Goal: Information Seeking & Learning: Learn about a topic

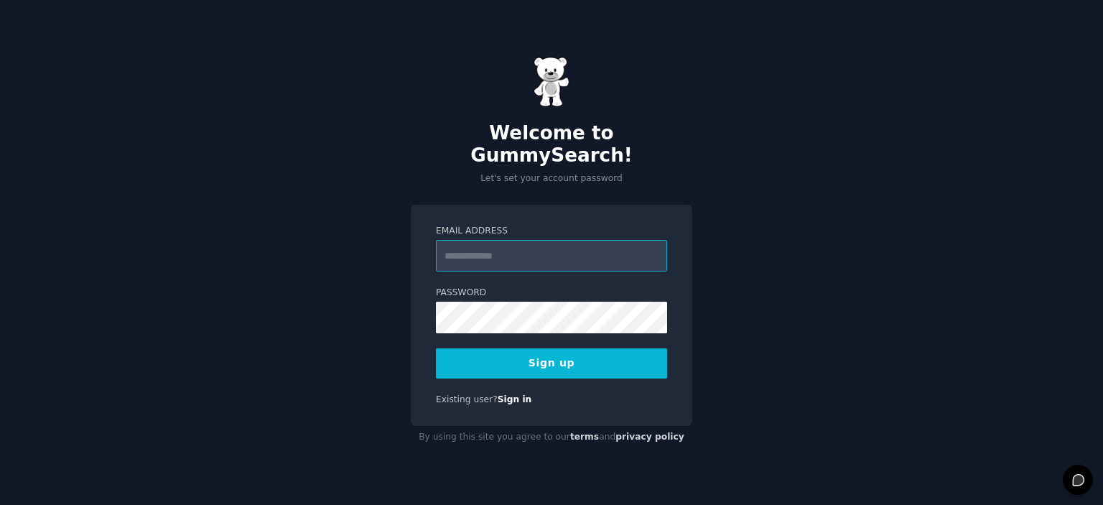
click at [498, 246] on input "Email Address" at bounding box center [551, 256] width 231 height 32
type input "**********"
click at [517, 349] on button "Sign up" at bounding box center [551, 363] width 231 height 30
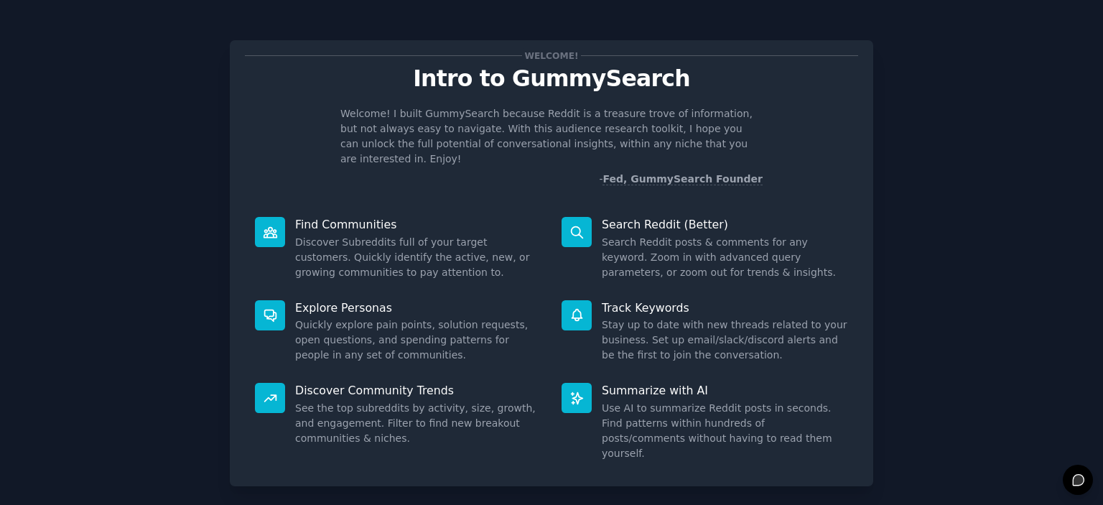
click at [574, 225] on icon at bounding box center [576, 232] width 15 height 15
click at [648, 217] on p "Search Reddit (Better)" at bounding box center [725, 224] width 246 height 15
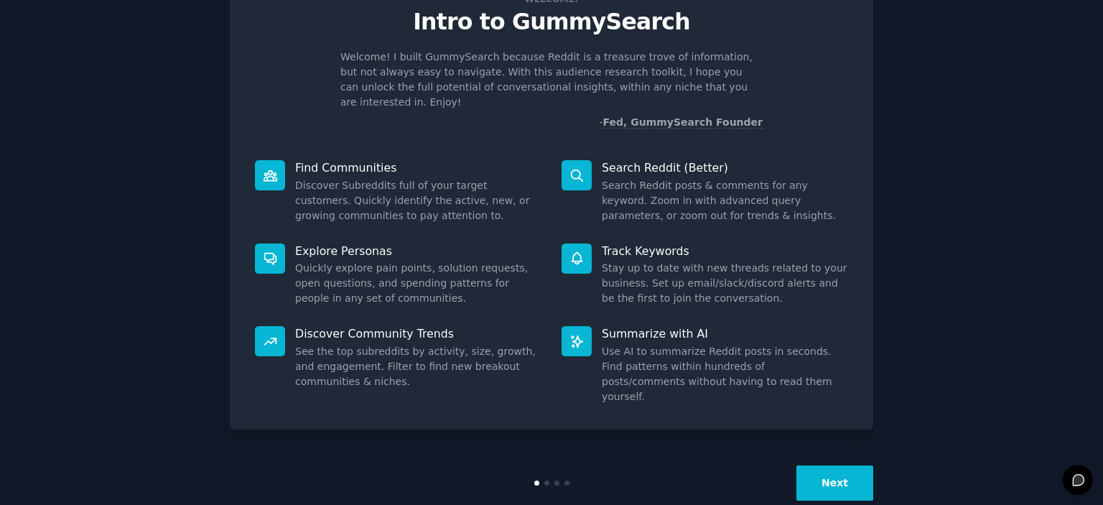
click at [838, 465] on button "Next" at bounding box center [834, 482] width 77 height 35
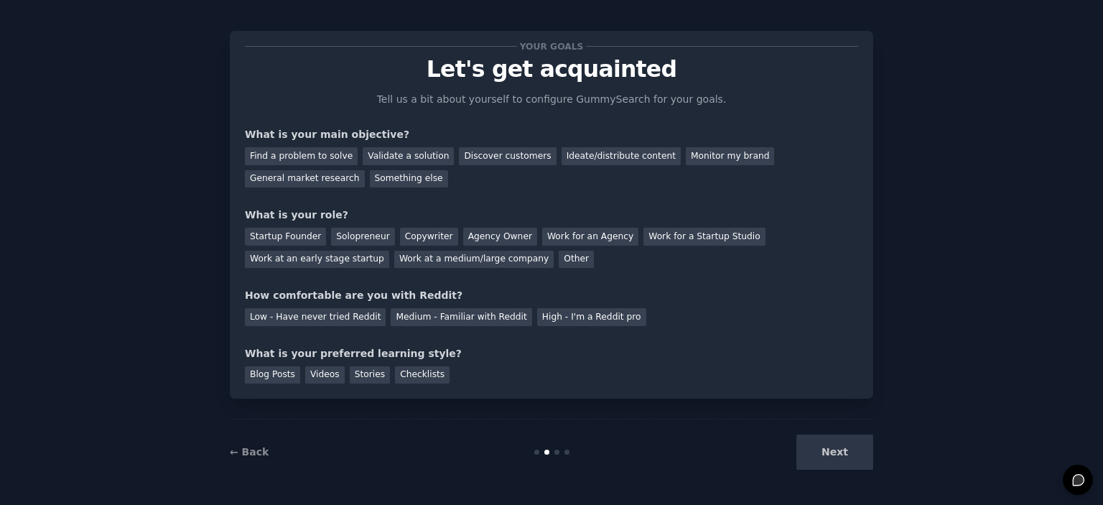
scroll to position [9, 0]
click at [365, 171] on div "General market research" at bounding box center [305, 180] width 120 height 18
click at [261, 235] on div "Startup Founder" at bounding box center [285, 237] width 81 height 18
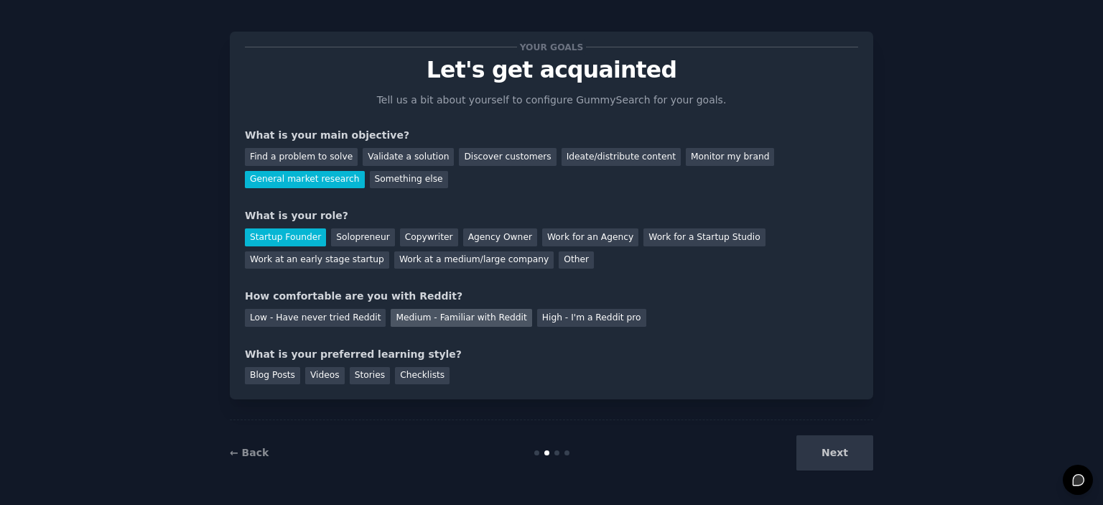
click at [444, 319] on div "Medium - Familiar with Reddit" at bounding box center [461, 318] width 141 height 18
click at [262, 373] on div "Blog Posts" at bounding box center [272, 376] width 55 height 18
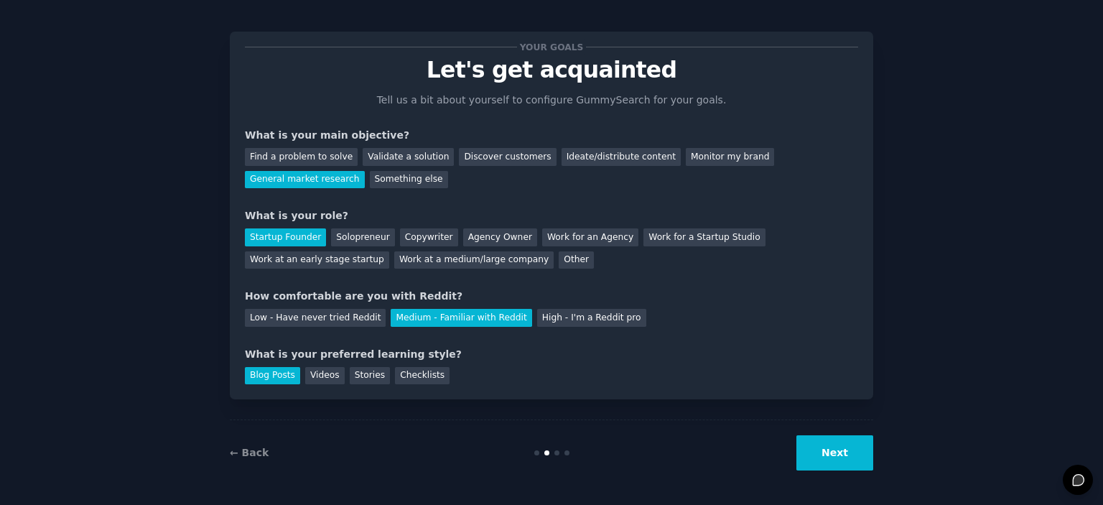
click at [838, 456] on button "Next" at bounding box center [834, 452] width 77 height 35
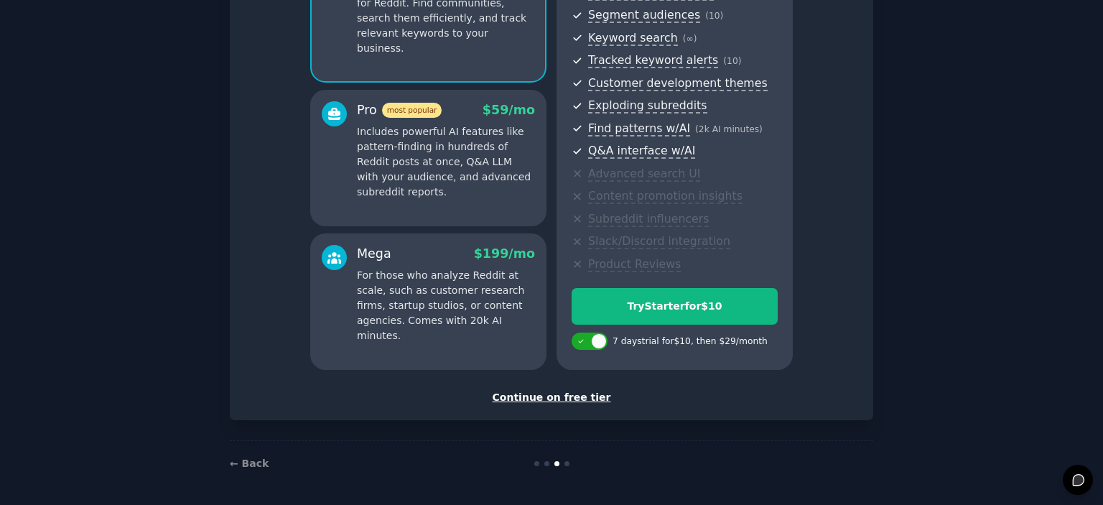
scroll to position [183, 0]
click at [561, 396] on div "Continue on free tier" at bounding box center [551, 396] width 613 height 15
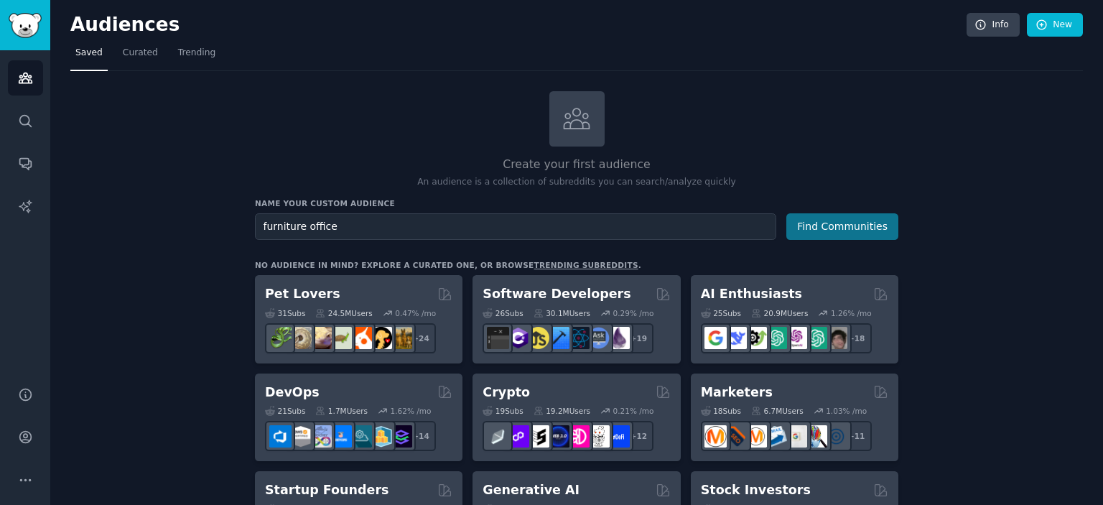
type input "furniture office"
click at [849, 219] on button "Find Communities" at bounding box center [842, 226] width 112 height 27
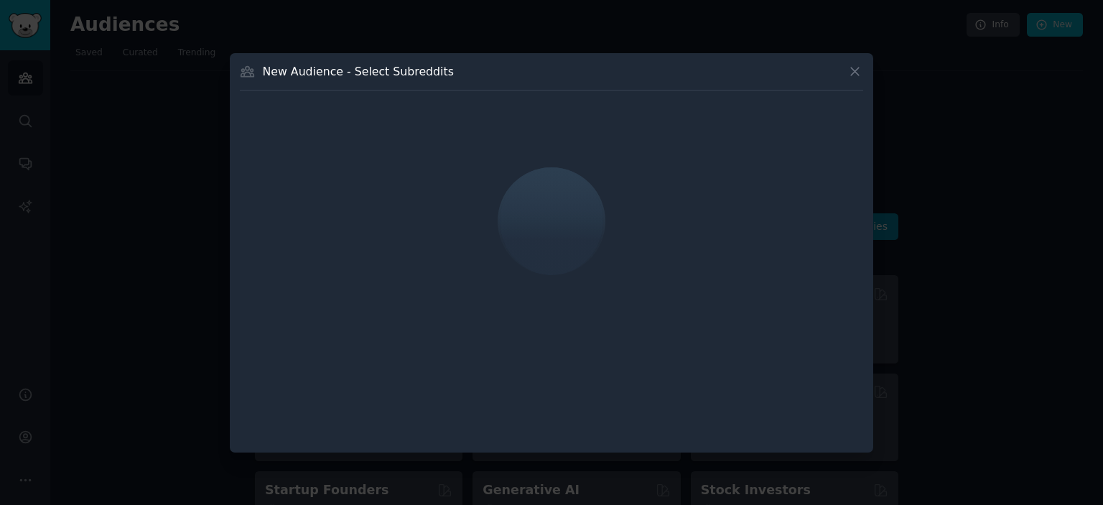
click at [968, 72] on div at bounding box center [551, 252] width 1103 height 505
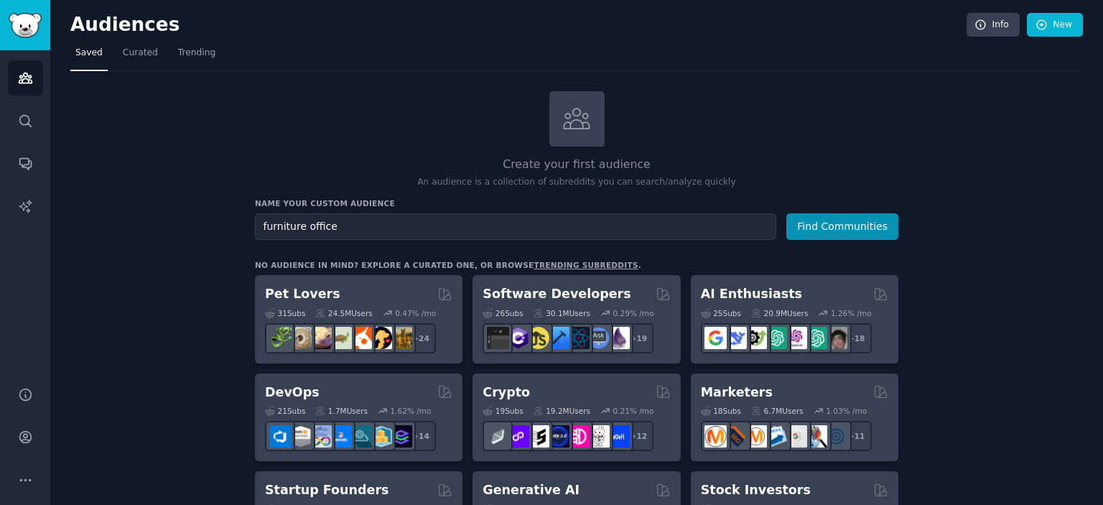
click at [773, 129] on div "Create your first audience An audience is a collection of subreddits you can se…" at bounding box center [576, 140] width 643 height 98
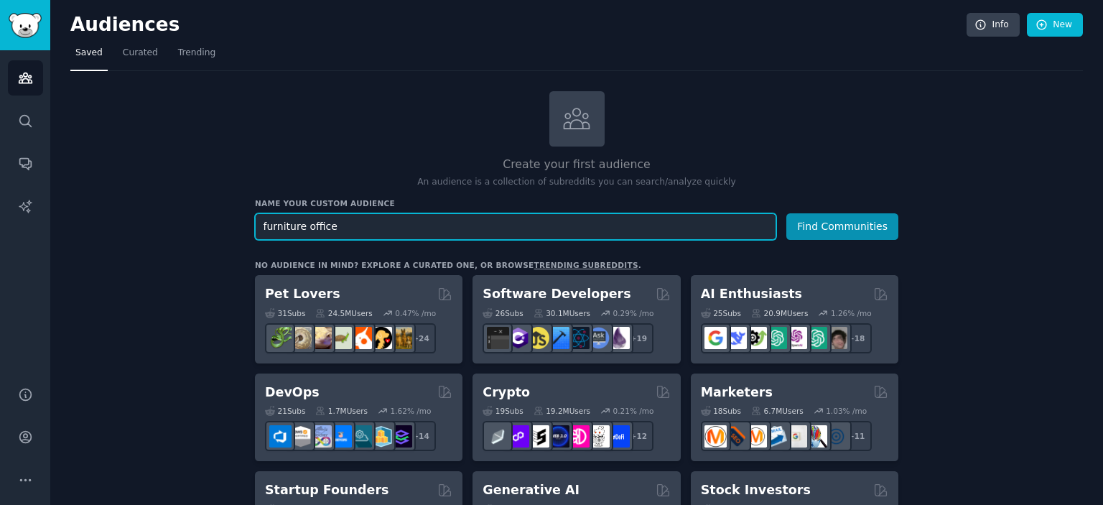
click at [376, 228] on input "furniture office" at bounding box center [515, 226] width 521 height 27
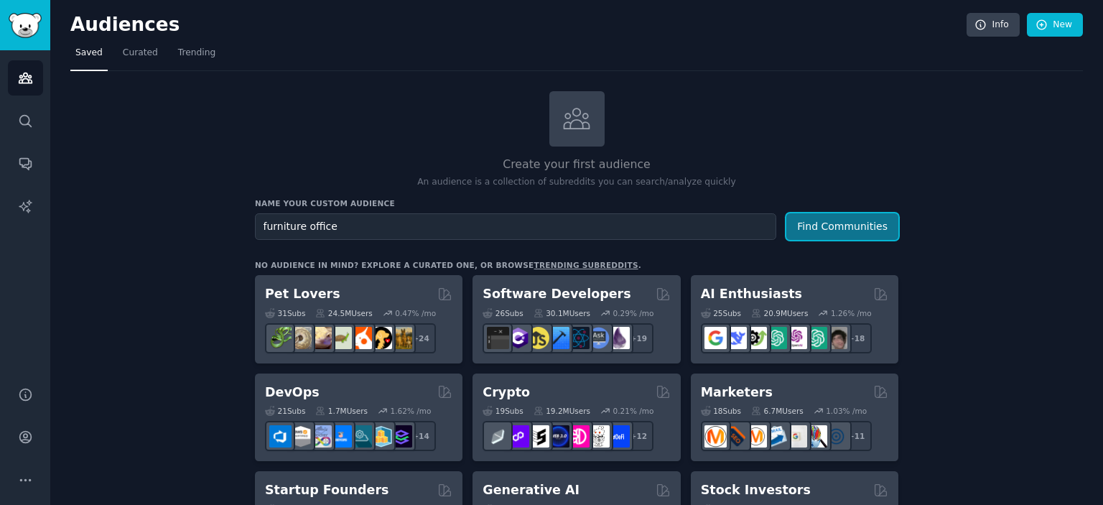
click at [830, 230] on button "Find Communities" at bounding box center [842, 226] width 112 height 27
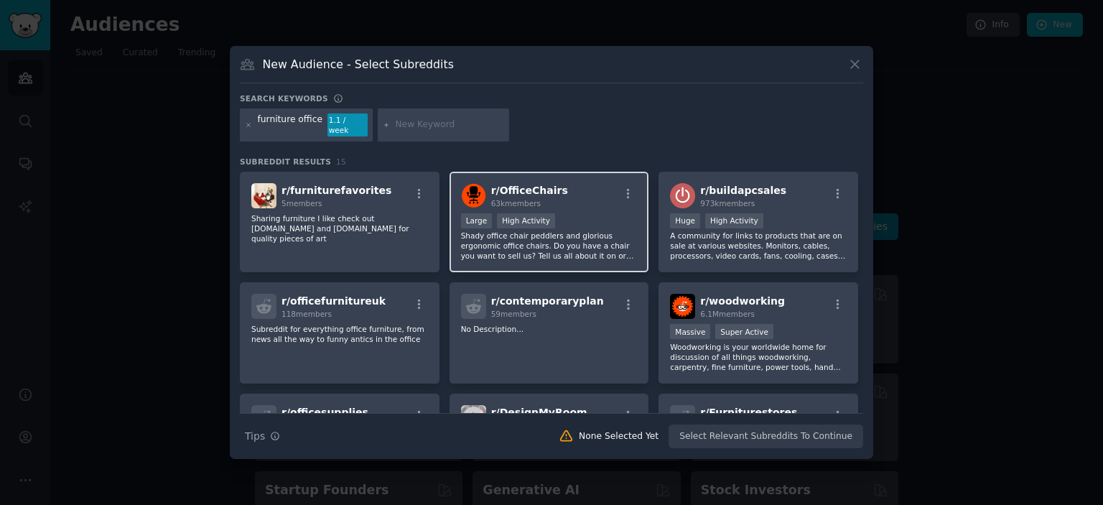
click at [555, 195] on div "r/ OfficeChairs 63k members" at bounding box center [549, 195] width 177 height 25
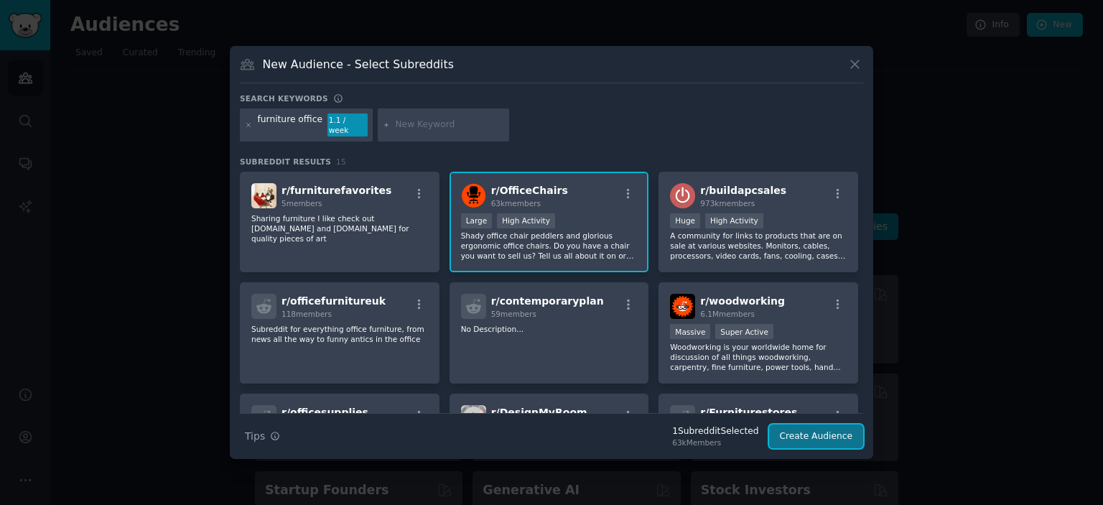
click at [827, 436] on button "Create Audience" at bounding box center [816, 436] width 95 height 24
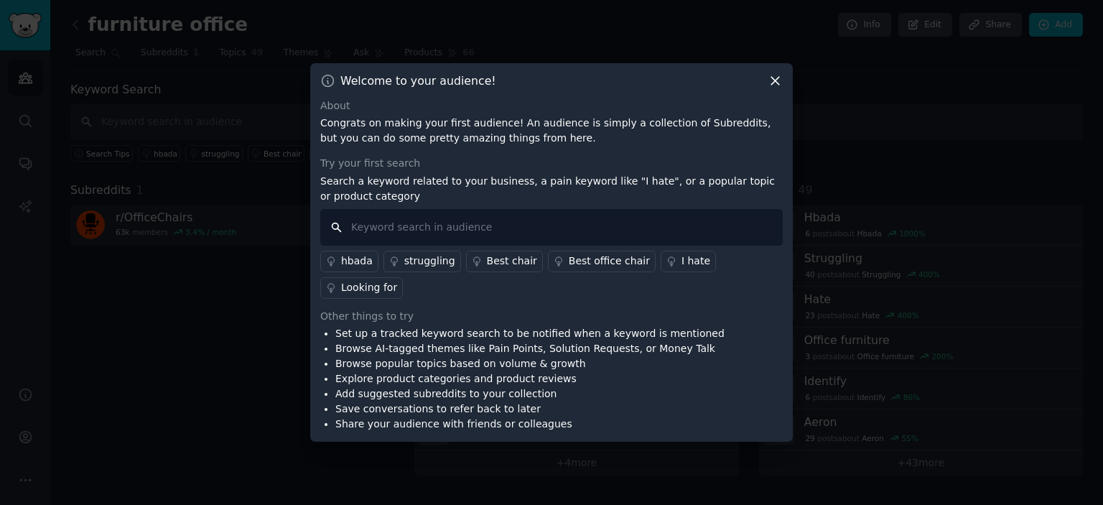
click at [393, 241] on input "text" at bounding box center [551, 227] width 462 height 37
click at [593, 268] on div "Best office chair" at bounding box center [609, 260] width 81 height 15
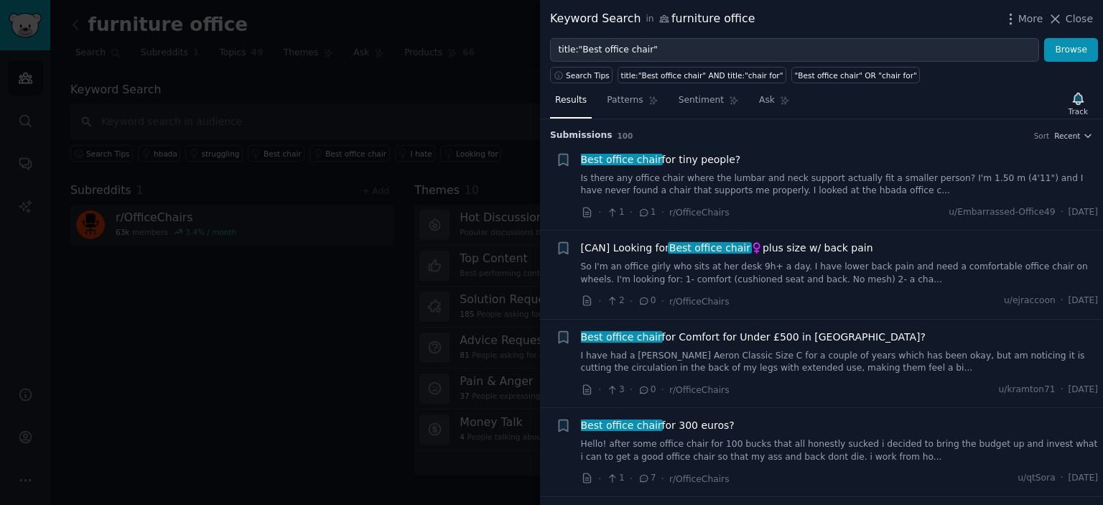
click at [684, 160] on span "Best office chair for tiny people?" at bounding box center [661, 159] width 160 height 15
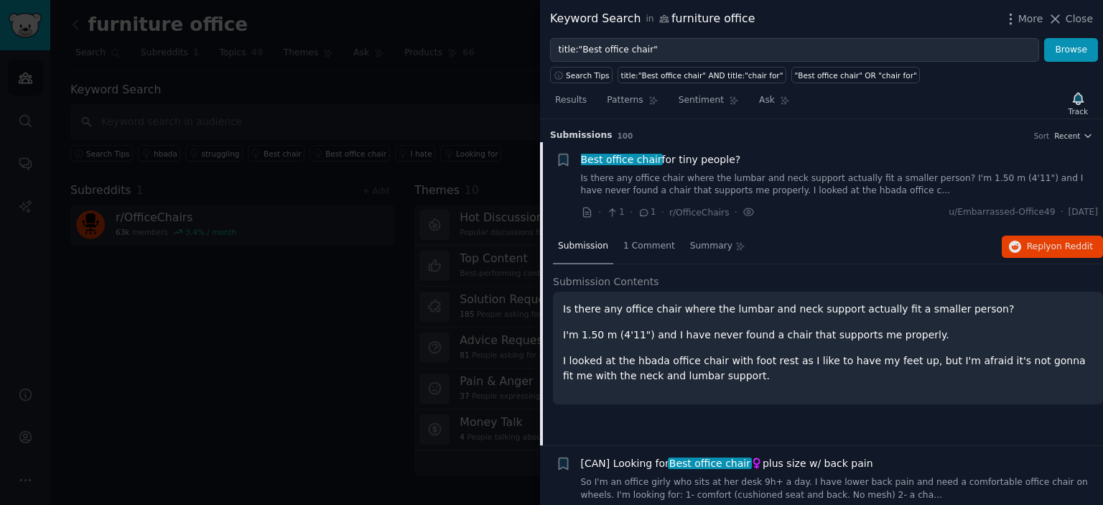
scroll to position [22, 0]
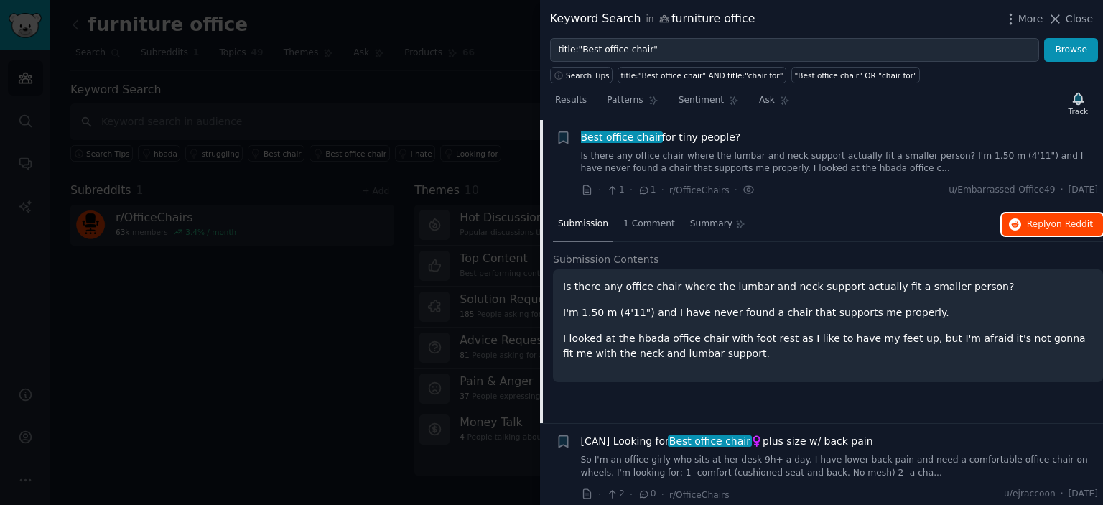
click at [1045, 223] on span "Reply on Reddit" at bounding box center [1060, 224] width 66 height 13
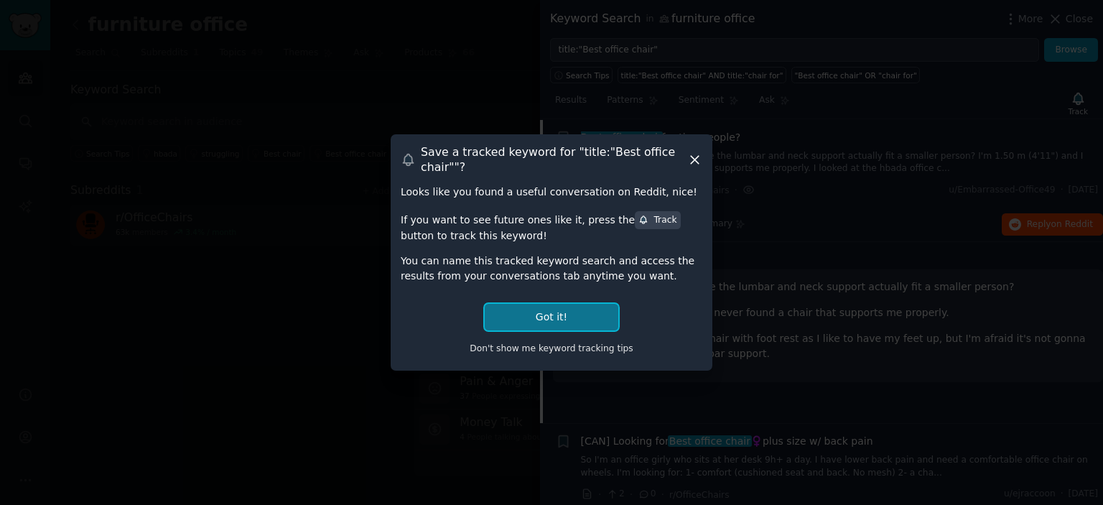
click at [551, 326] on button "Got it!" at bounding box center [552, 317] width 134 height 27
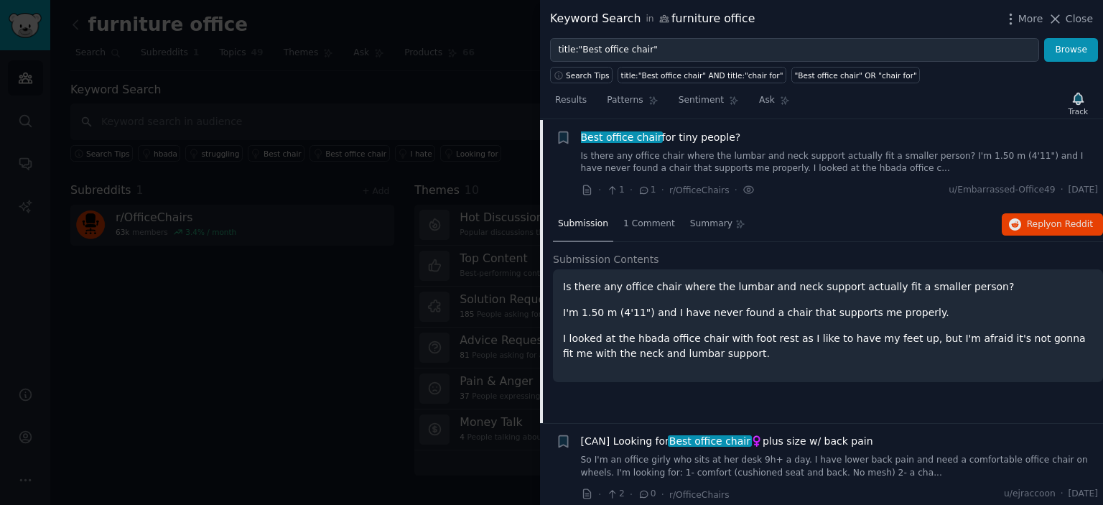
click at [475, 106] on div at bounding box center [551, 252] width 1103 height 505
